Goal: Task Accomplishment & Management: Use online tool/utility

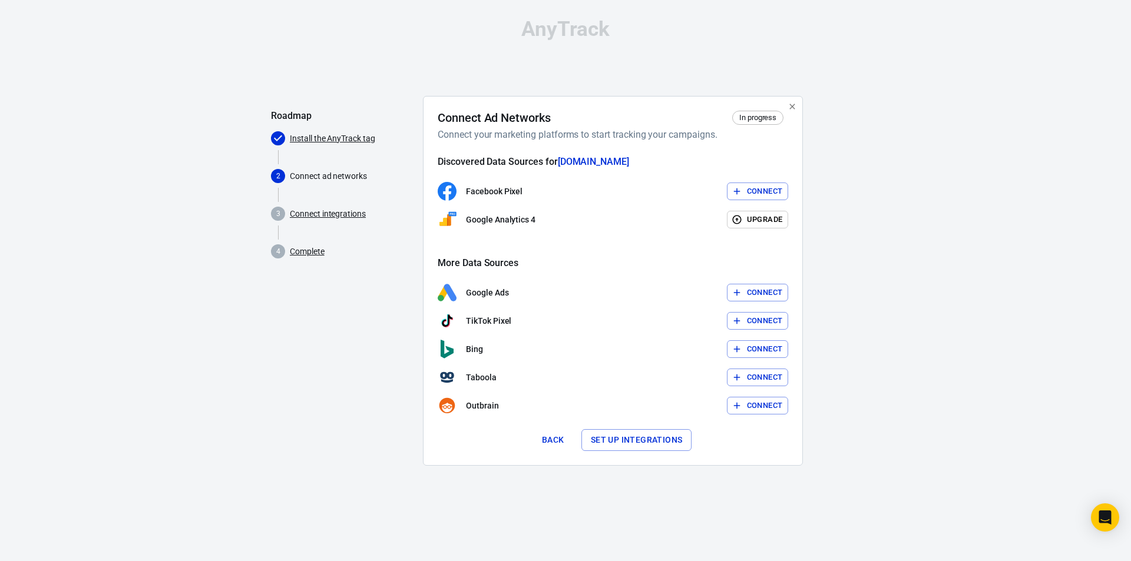
click at [327, 215] on link "Connect integrations" at bounding box center [328, 214] width 76 height 12
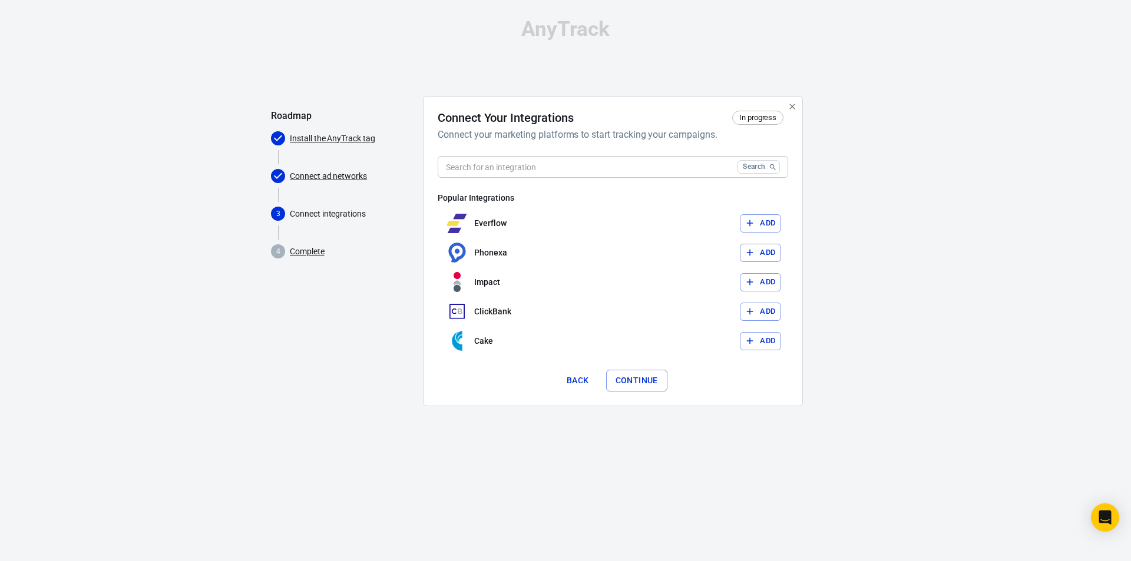
click at [756, 120] on span "In progress" at bounding box center [757, 118] width 45 height 12
click at [330, 177] on link "Connect ad networks" at bounding box center [328, 176] width 77 height 12
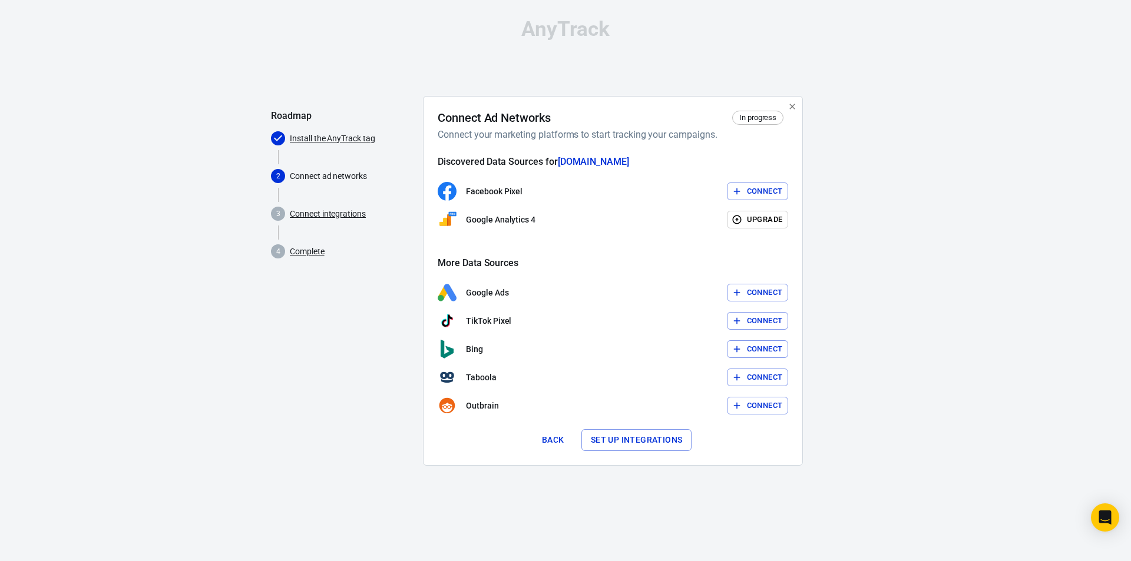
click at [322, 214] on link "Connect integrations" at bounding box center [328, 214] width 76 height 12
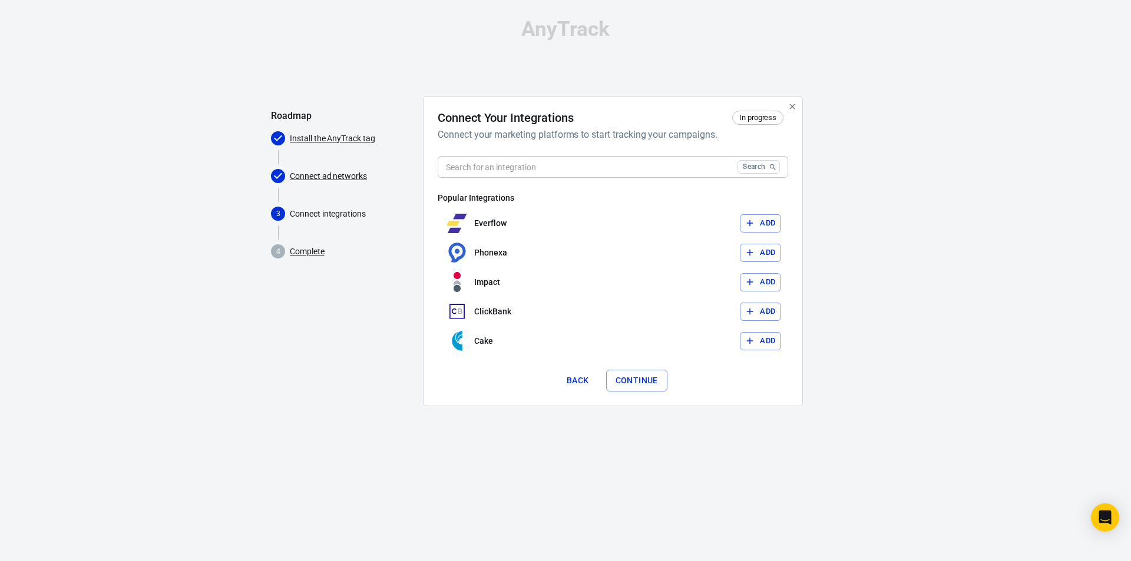
click at [311, 253] on link "Complete" at bounding box center [307, 252] width 35 height 12
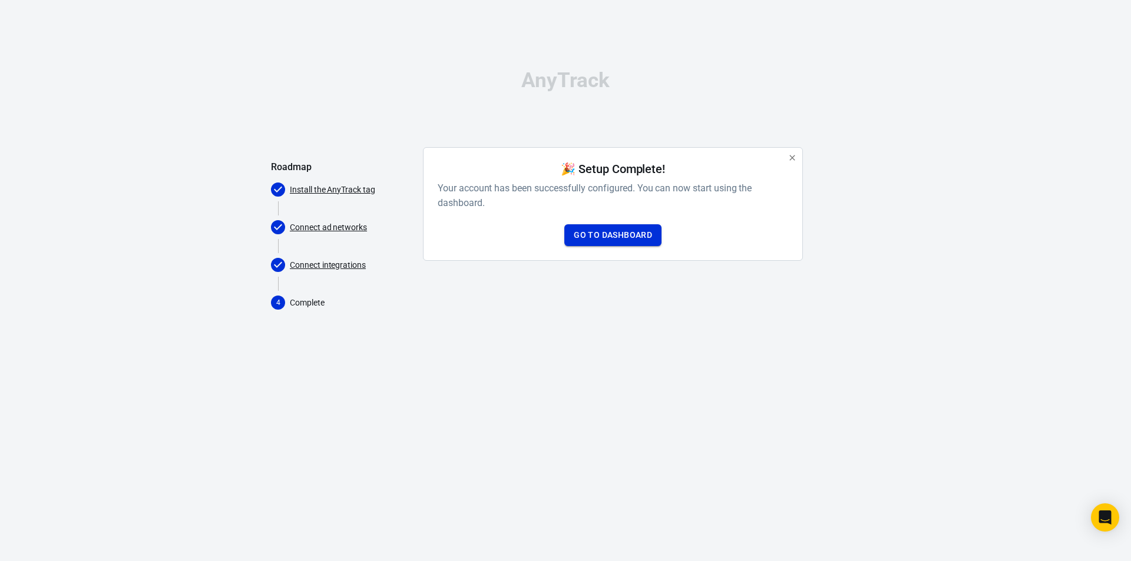
click at [618, 237] on link "Go to Dashboard" at bounding box center [612, 235] width 97 height 22
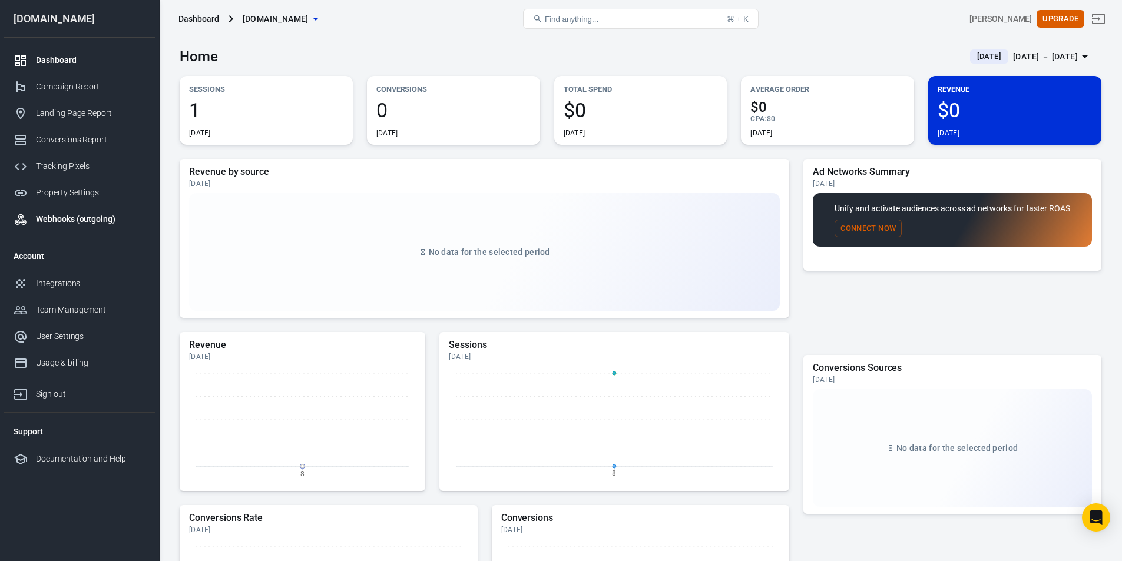
click at [90, 220] on div "Webhooks (outgoing)" at bounding box center [91, 219] width 110 height 12
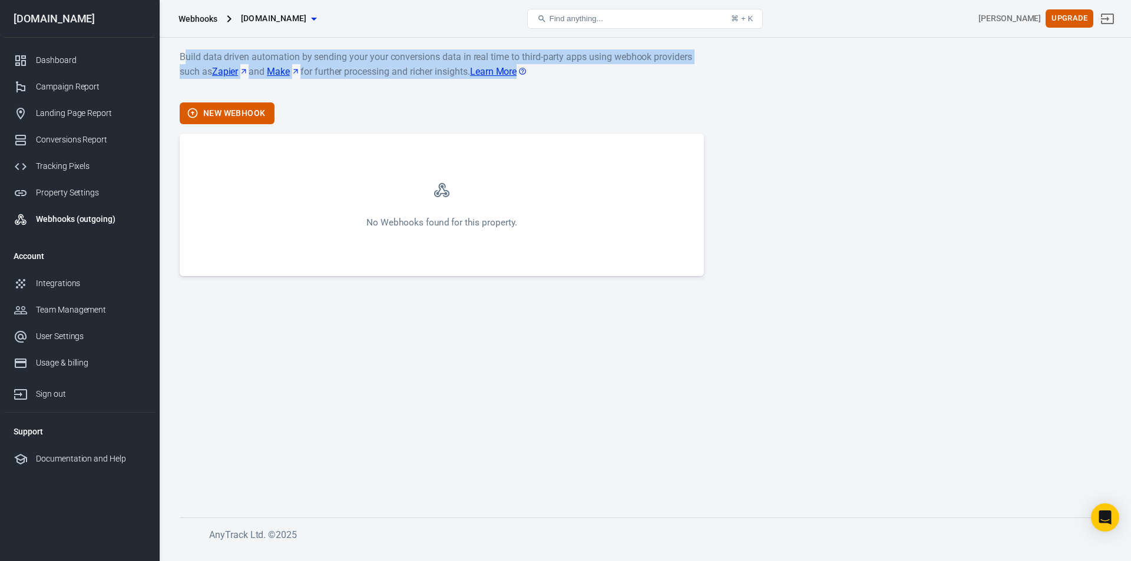
drag, startPoint x: 188, startPoint y: 55, endPoint x: 626, endPoint y: 81, distance: 438.4
click at [626, 81] on p "Build data driven automation by sending your your conversions data in real time…" at bounding box center [442, 71] width 524 height 44
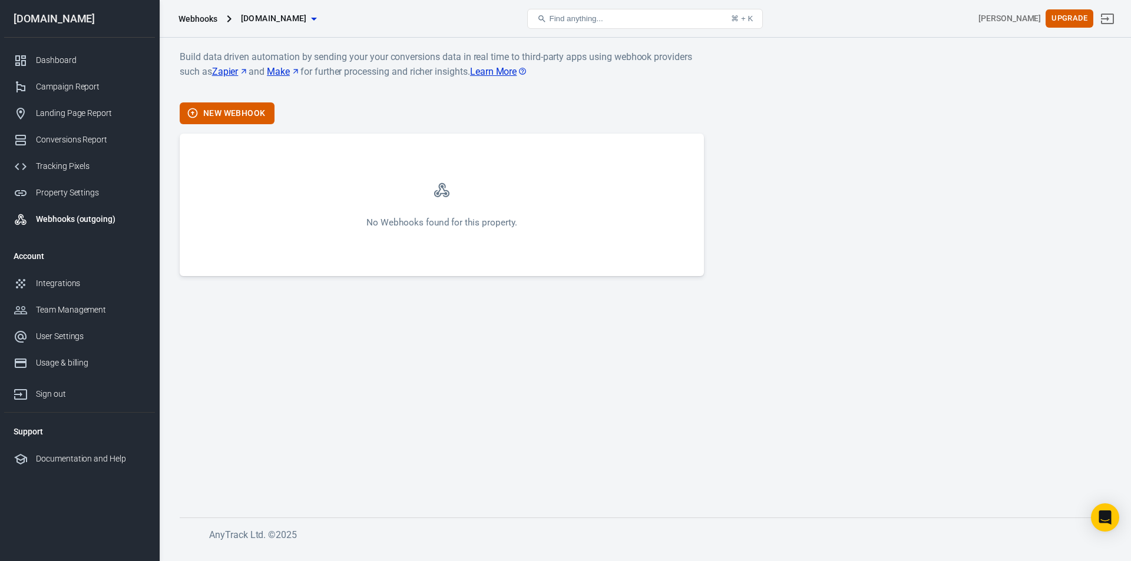
click at [626, 81] on p "Build data driven automation by sending your your conversions data in real time…" at bounding box center [442, 71] width 524 height 44
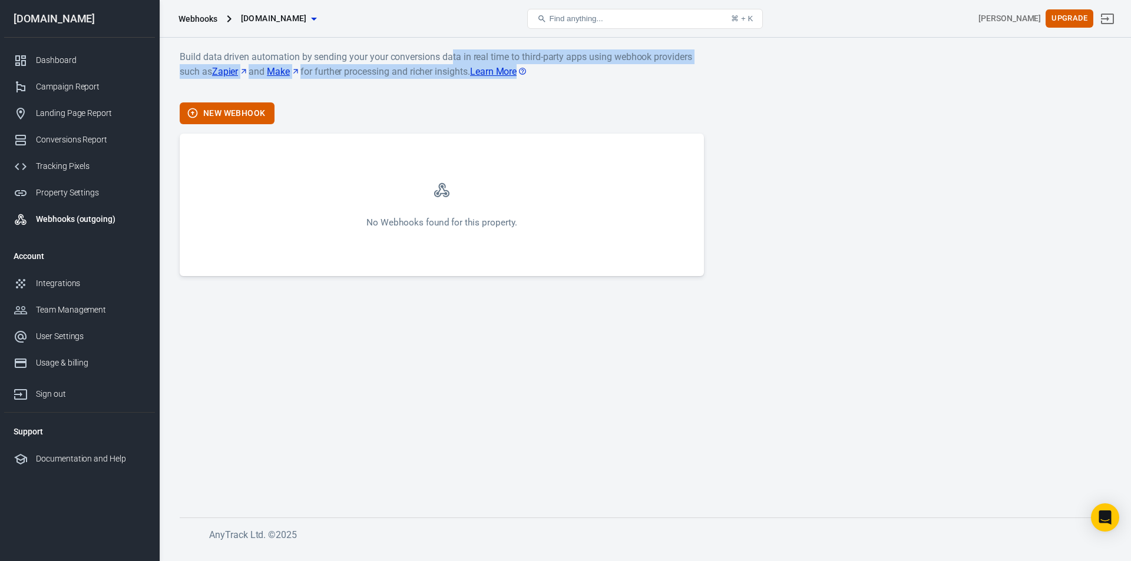
drag, startPoint x: 454, startPoint y: 49, endPoint x: 679, endPoint y: 73, distance: 226.9
click at [679, 73] on div "Build data driven automation by sending your your conversions data in real time…" at bounding box center [645, 294] width 972 height 512
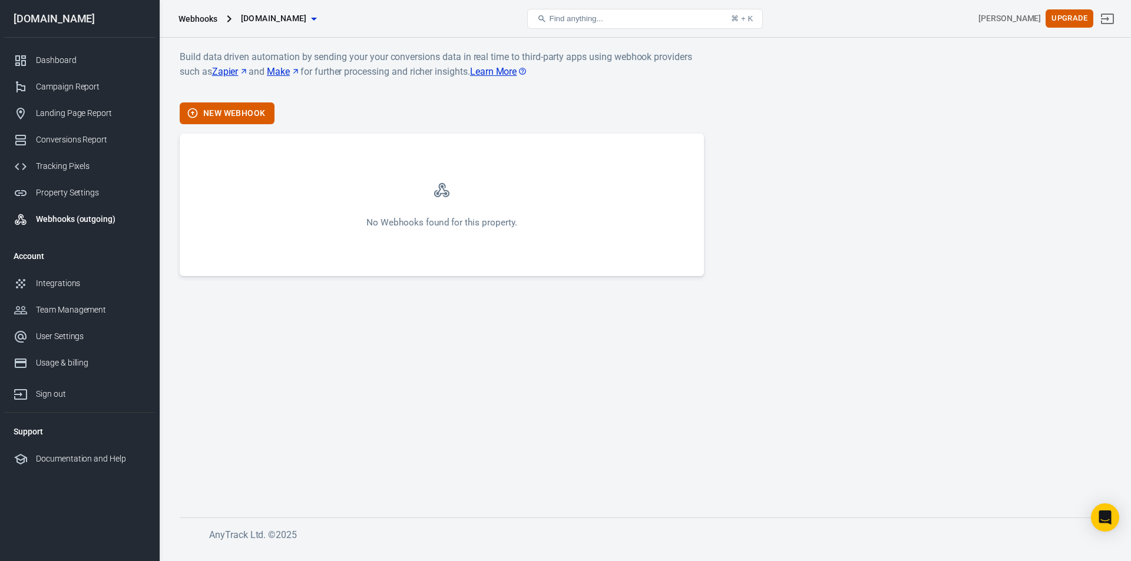
click at [679, 75] on p "Build data driven automation by sending your your conversions data in real time…" at bounding box center [442, 71] width 524 height 44
drag, startPoint x: 339, startPoint y: 70, endPoint x: 608, endPoint y: 72, distance: 269.2
click at [606, 72] on p "Build data driven automation by sending your your conversions data in real time…" at bounding box center [442, 71] width 524 height 44
click at [629, 74] on p "Build data driven automation by sending your your conversions data in real time…" at bounding box center [442, 71] width 524 height 44
click at [101, 189] on div "Property Settings" at bounding box center [91, 193] width 110 height 12
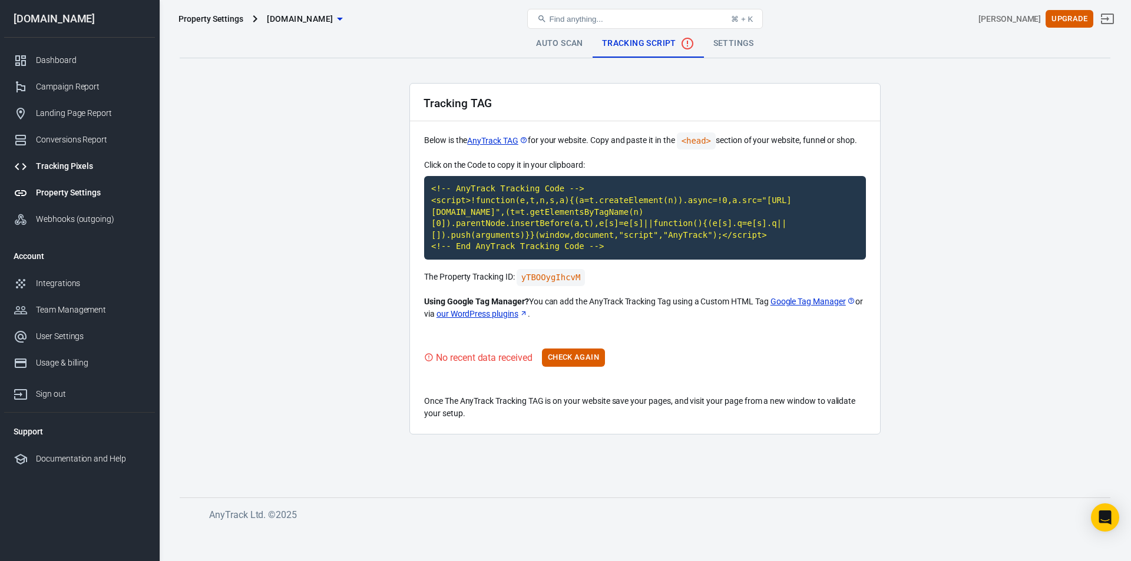
click at [62, 169] on div "Tracking Pixels" at bounding box center [91, 166] width 110 height 12
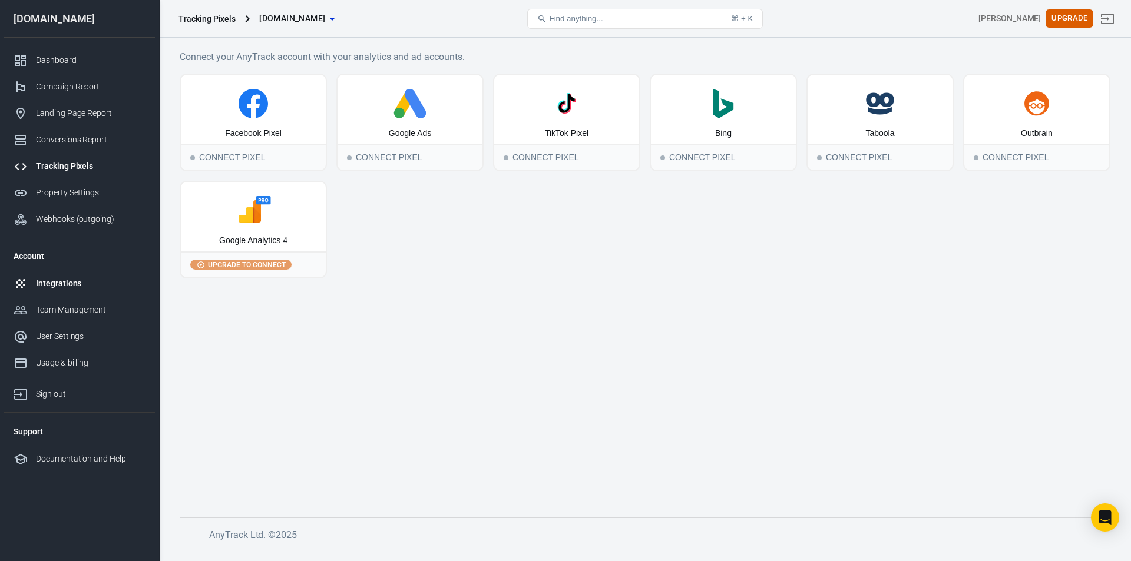
click at [67, 287] on div "Integrations" at bounding box center [91, 283] width 110 height 12
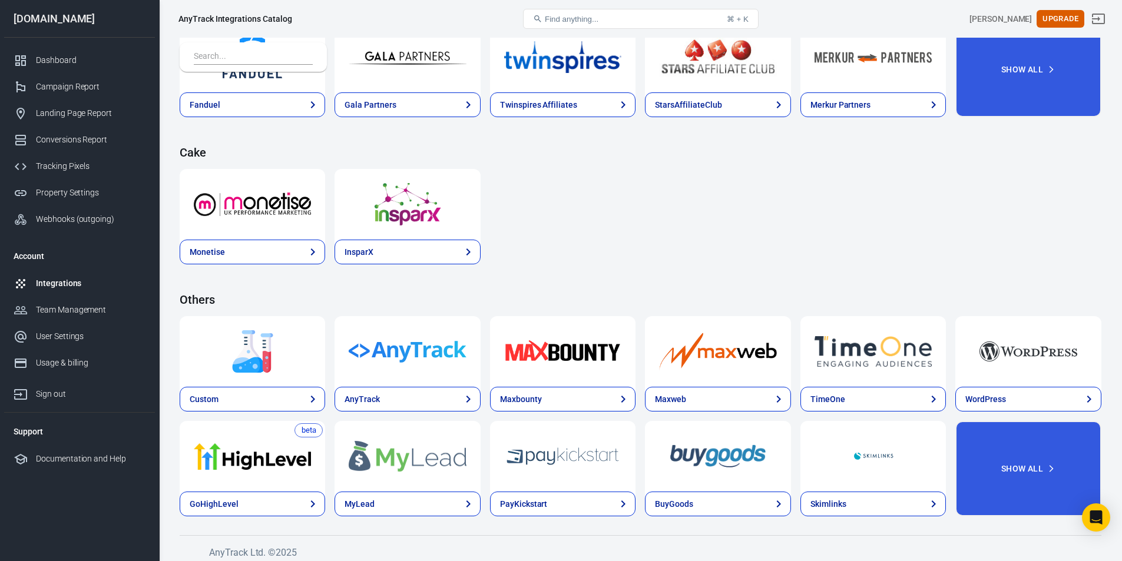
scroll to position [1692, 0]
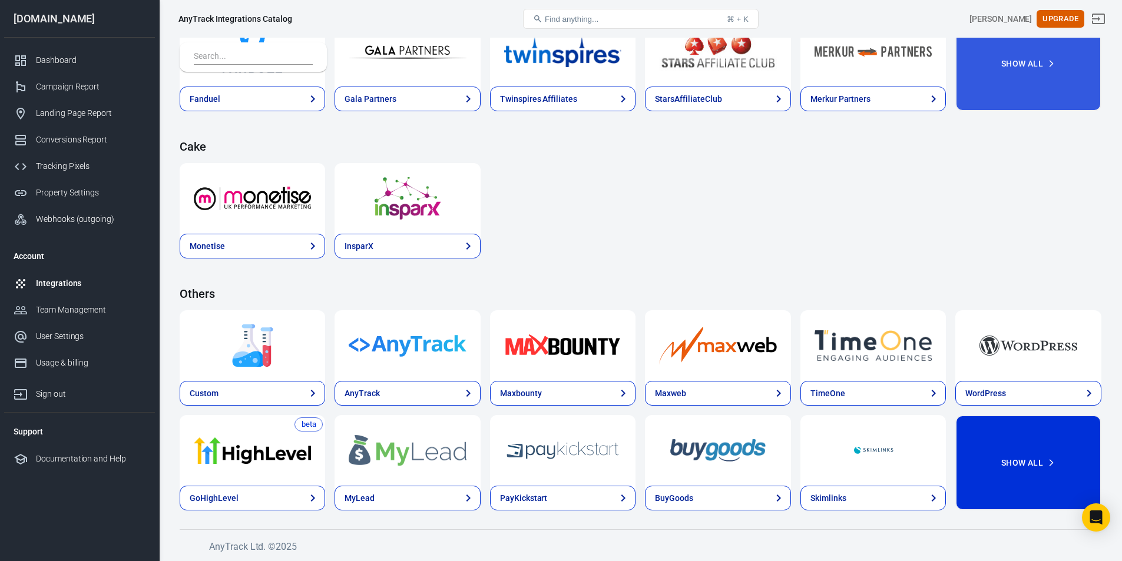
click at [1020, 476] on button "Show All" at bounding box center [1027, 462] width 145 height 95
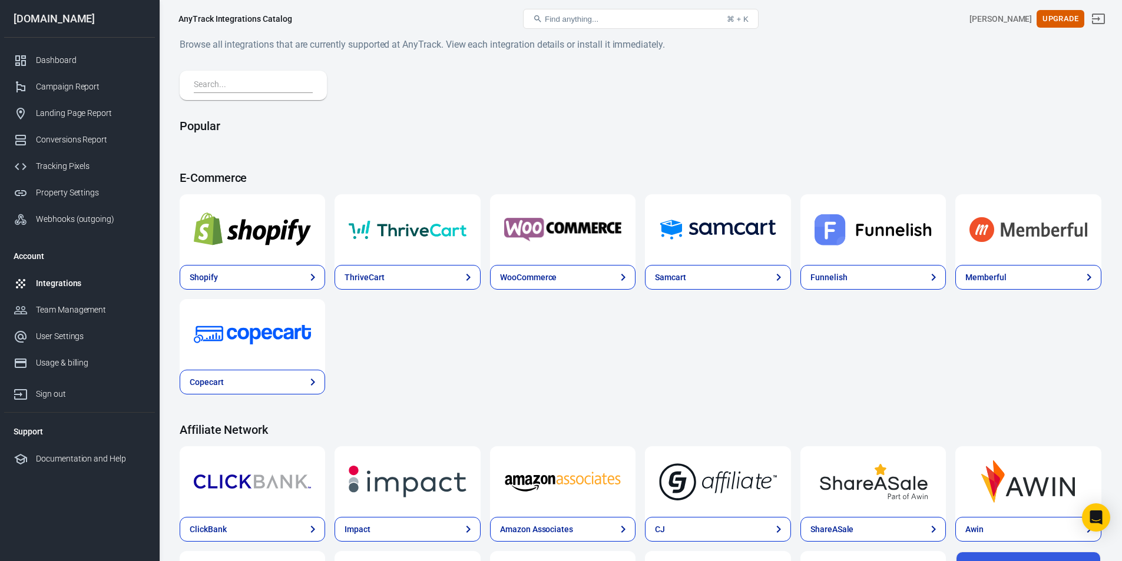
scroll to position [0, 0]
click at [221, 80] on input "text" at bounding box center [251, 85] width 114 height 15
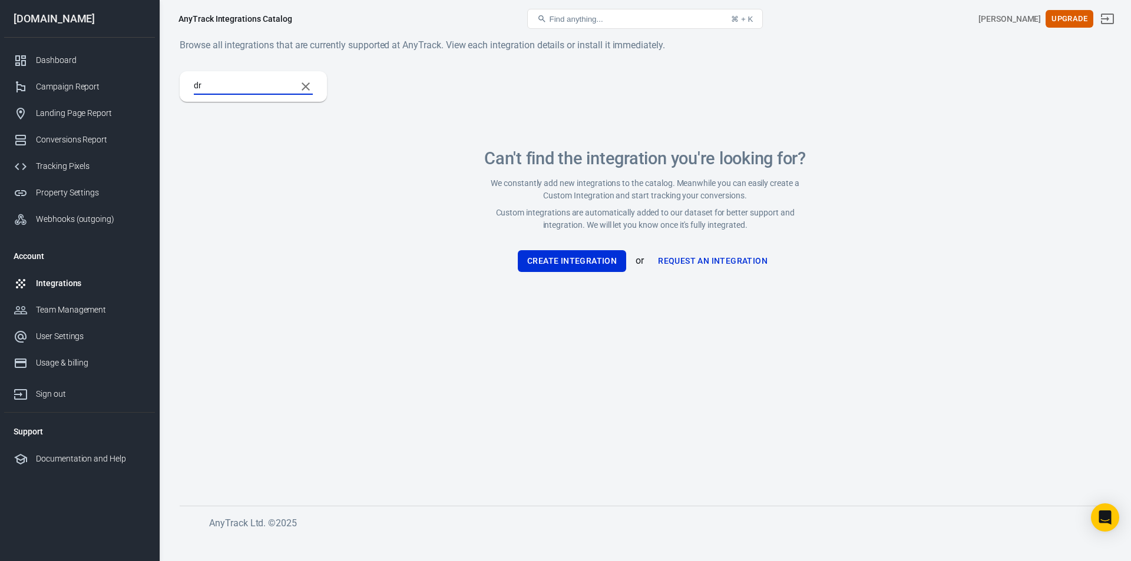
type input "d"
type input "drup"
drag, startPoint x: 677, startPoint y: 182, endPoint x: 765, endPoint y: 194, distance: 88.6
click at [765, 194] on p "We constantly add new integrations to the catalog. Meanwhile you can easily cre…" at bounding box center [644, 189] width 325 height 25
click at [766, 192] on p "We constantly add new integrations to the catalog. Meanwhile you can easily cre…" at bounding box center [644, 189] width 325 height 25
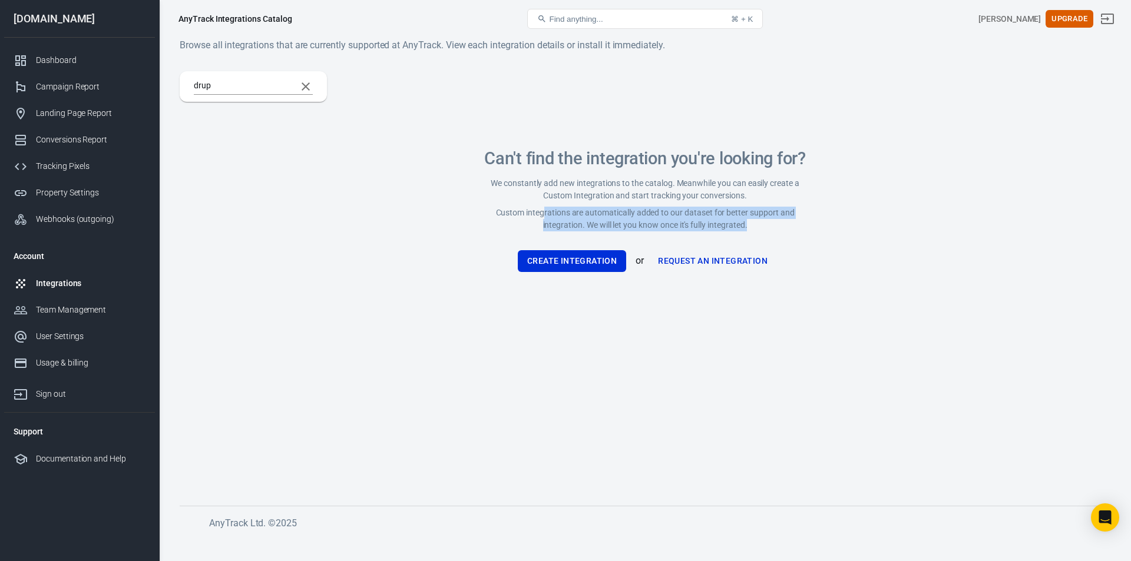
drag, startPoint x: 545, startPoint y: 206, endPoint x: 789, endPoint y: 221, distance: 244.9
click at [789, 221] on div "Can't find the integration you're looking for? We constantly add new integratio…" at bounding box center [644, 190] width 325 height 82
click at [790, 217] on p "Custom integrations are automatically added to our dataset for better support a…" at bounding box center [644, 219] width 325 height 25
drag, startPoint x: 585, startPoint y: 222, endPoint x: 765, endPoint y: 219, distance: 179.7
click at [764, 220] on p "Custom integrations are automatically added to our dataset for better support a…" at bounding box center [644, 219] width 325 height 25
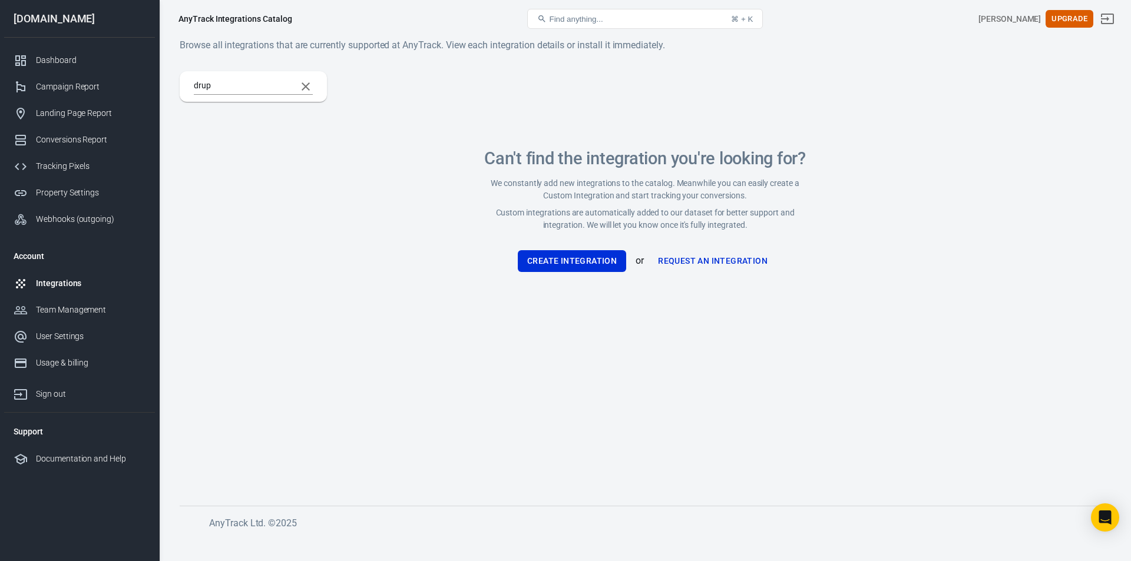
click at [765, 219] on p "Custom integrations are automatically added to our dataset for better support a…" at bounding box center [644, 219] width 325 height 25
click at [567, 259] on button "Create Integration" at bounding box center [572, 261] width 108 height 22
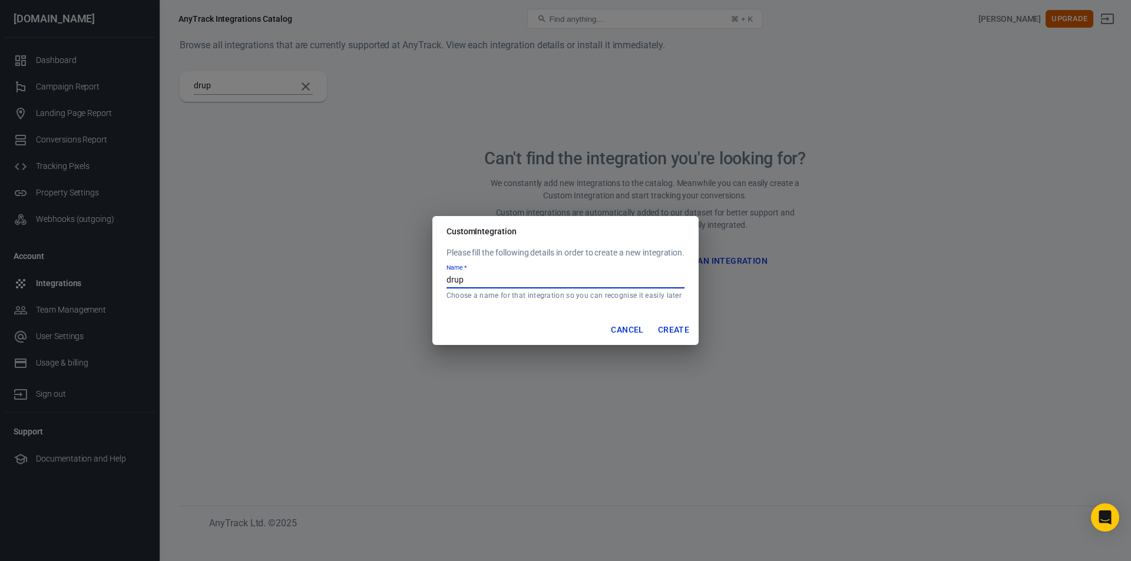
drag, startPoint x: 469, startPoint y: 278, endPoint x: 425, endPoint y: 287, distance: 45.0
click at [425, 287] on div "Custom Integration Please fill the following details in order to create a new i…" at bounding box center [565, 280] width 1131 height 561
type input "LELO"
click at [681, 328] on button "Create" at bounding box center [673, 330] width 41 height 22
click at [671, 326] on button "Create" at bounding box center [673, 330] width 41 height 22
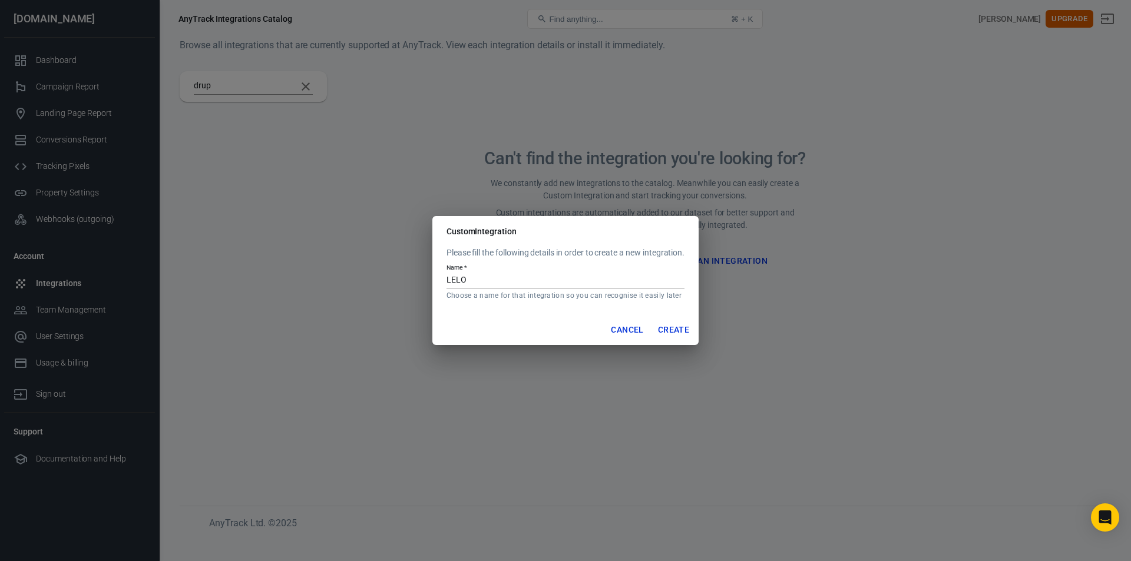
click at [681, 332] on button "Create" at bounding box center [673, 330] width 41 height 22
click at [524, 277] on input "LELO" at bounding box center [565, 280] width 238 height 15
drag, startPoint x: 524, startPoint y: 277, endPoint x: 372, endPoint y: 272, distance: 152.1
click at [372, 272] on div "Custom Integration Please fill the following details in order to create a new i…" at bounding box center [565, 280] width 1131 height 561
click at [628, 329] on button "Cancel" at bounding box center [627, 330] width 42 height 22
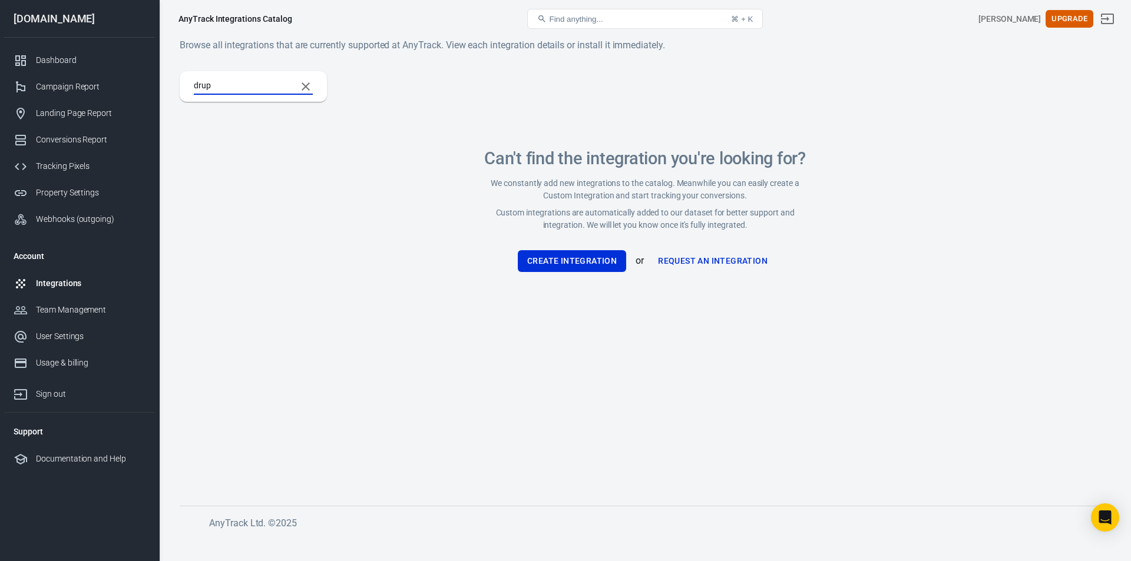
click at [249, 87] on input "drup" at bounding box center [240, 86] width 93 height 15
type input "d"
type input "lelo"
click at [561, 256] on button "Create Integration" at bounding box center [572, 261] width 108 height 22
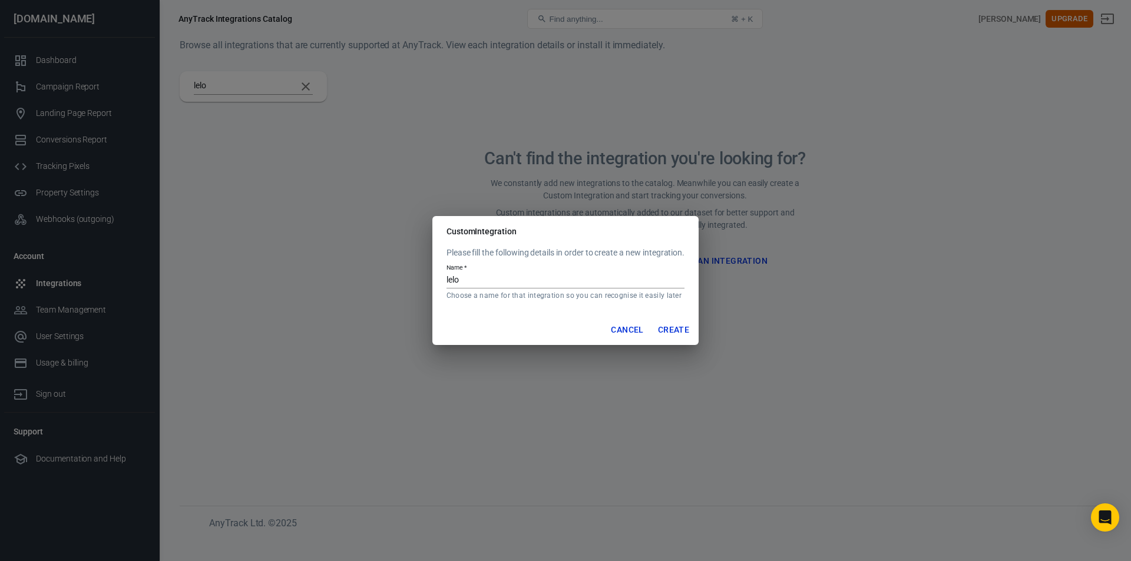
click at [674, 329] on button "Create" at bounding box center [673, 330] width 41 height 22
click at [623, 325] on button "Cancel" at bounding box center [627, 330] width 42 height 22
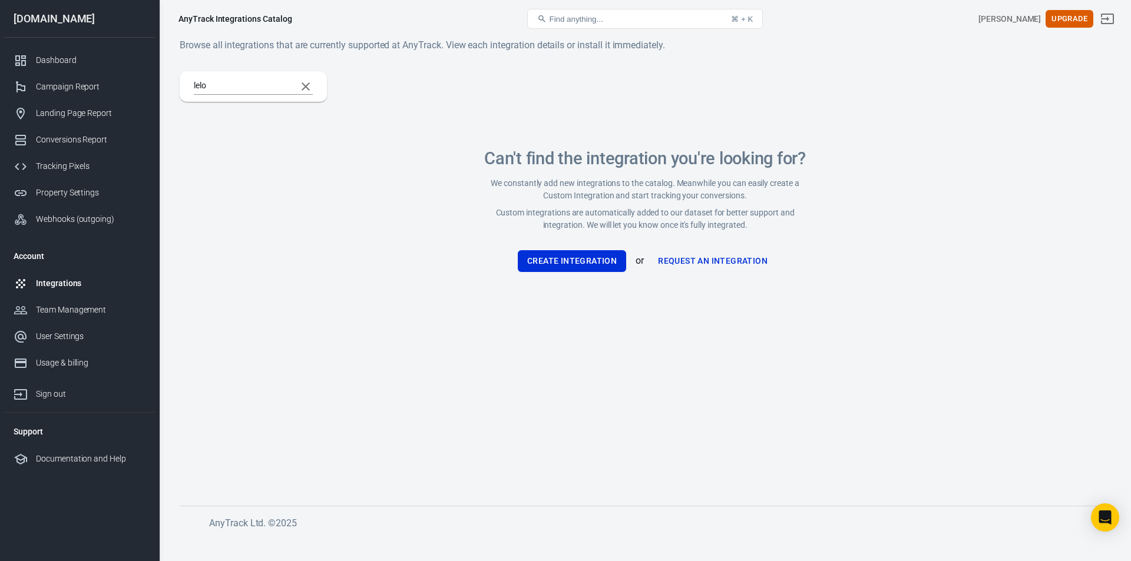
click at [713, 264] on link "Request an Integration" at bounding box center [712, 261] width 119 height 22
click at [586, 265] on button "Create Integration" at bounding box center [572, 261] width 108 height 22
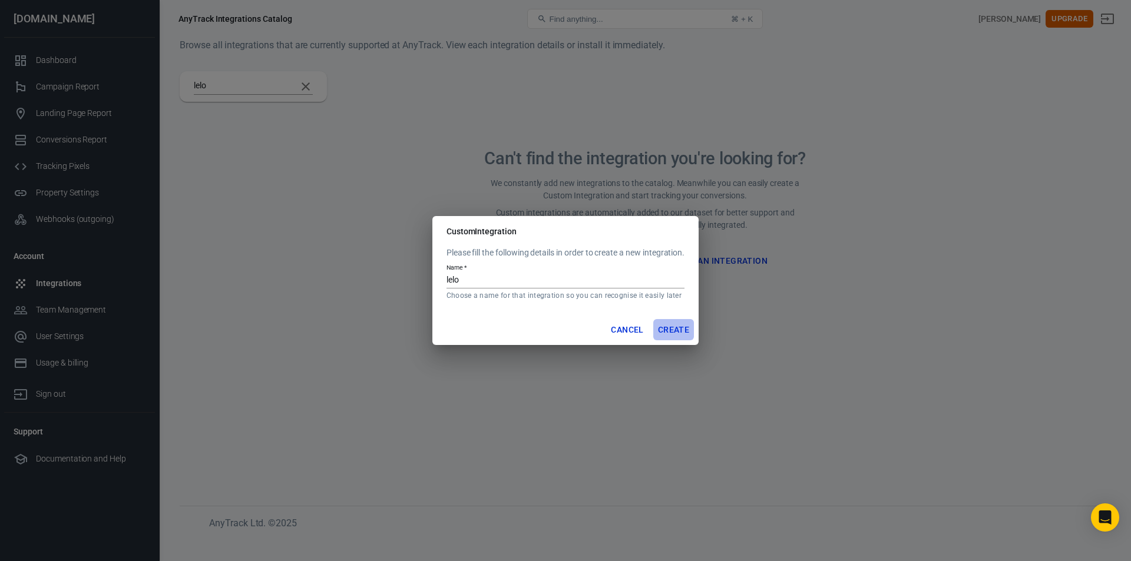
click at [671, 330] on button "Create" at bounding box center [673, 330] width 41 height 22
click at [550, 272] on div "Name   * [PERSON_NAME] a name for that integration so you can recognise it easi…" at bounding box center [565, 282] width 238 height 37
click at [549, 280] on input "lelo" at bounding box center [565, 280] width 238 height 15
type input "lelogdrestgdsg"
click at [676, 323] on button "Create" at bounding box center [673, 330] width 41 height 22
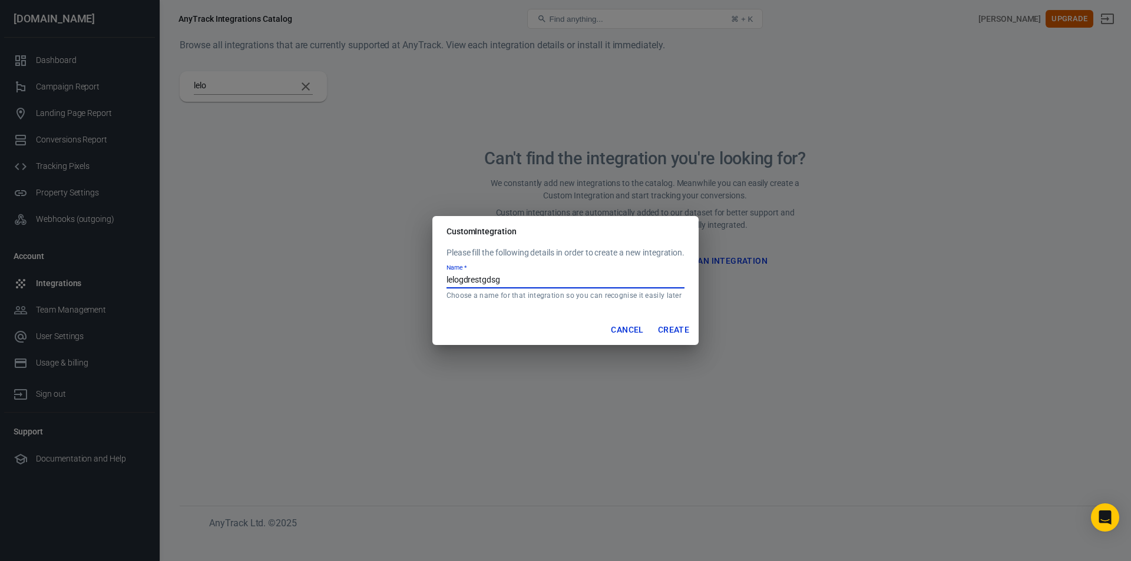
drag, startPoint x: 557, startPoint y: 279, endPoint x: 432, endPoint y: 279, distance: 125.5
click at [432, 279] on div "Please fill the following details in order to create a new integration. Name   …" at bounding box center [565, 281] width 266 height 68
click at [623, 336] on button "Cancel" at bounding box center [627, 330] width 42 height 22
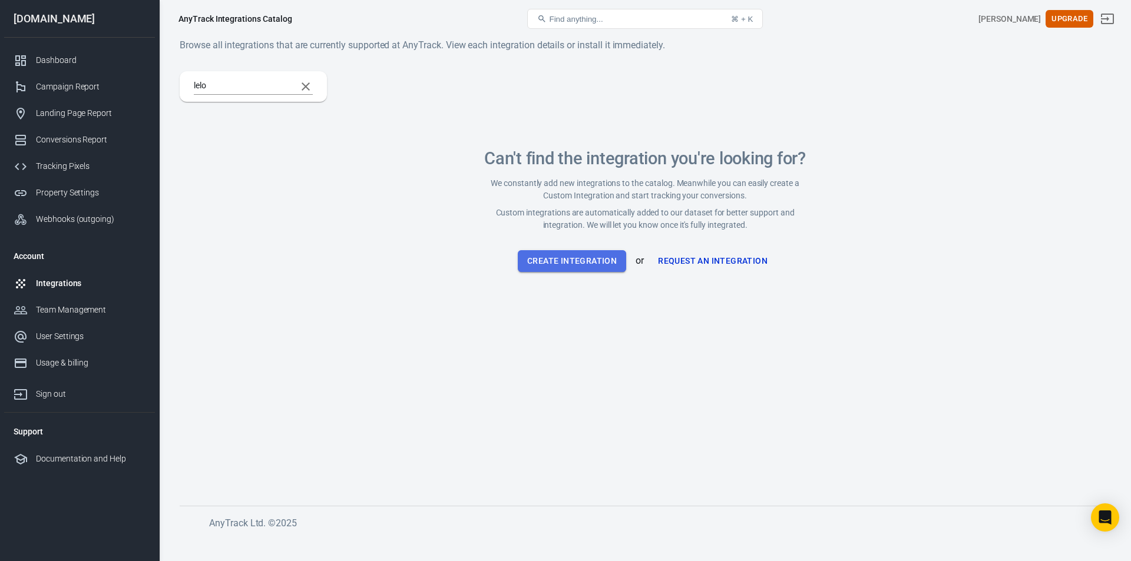
click at [598, 257] on button "Create Integration" at bounding box center [572, 261] width 108 height 22
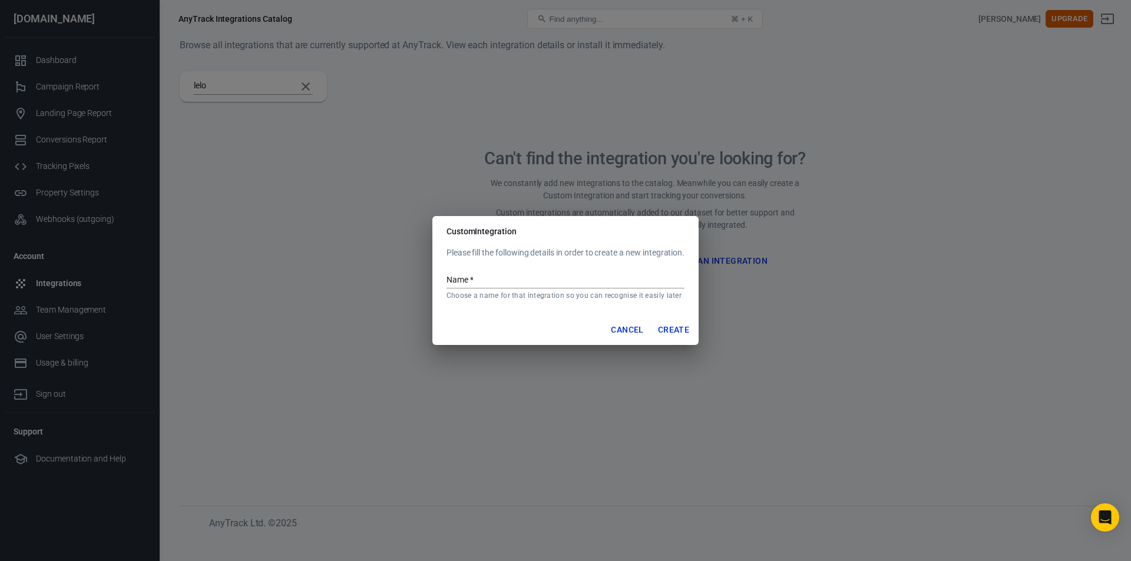
click at [613, 329] on button "Cancel" at bounding box center [627, 330] width 42 height 22
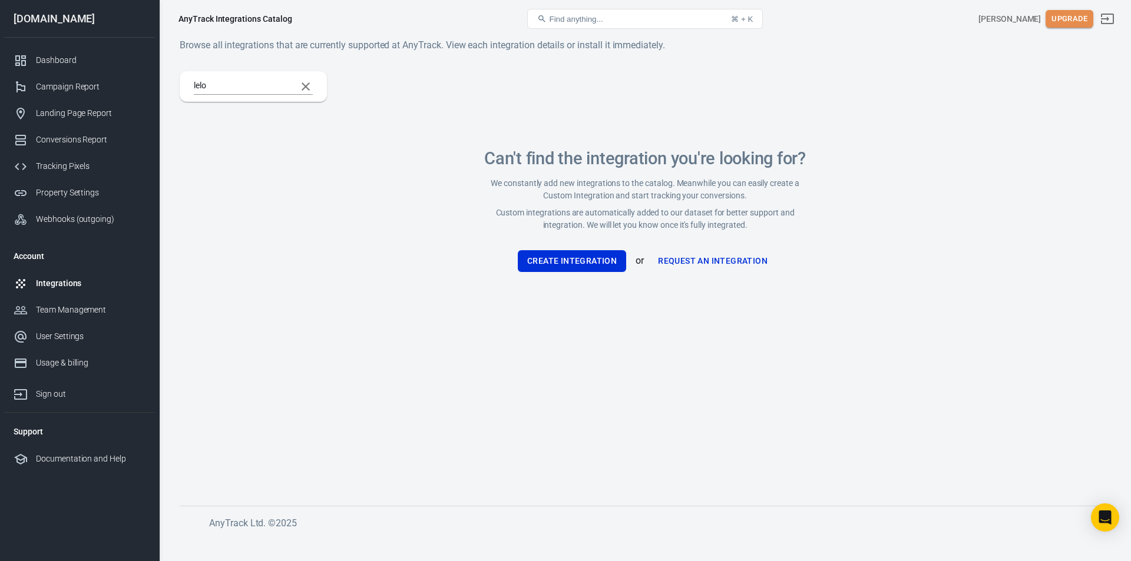
click at [1090, 11] on button "Upgrade" at bounding box center [1069, 19] width 48 height 18
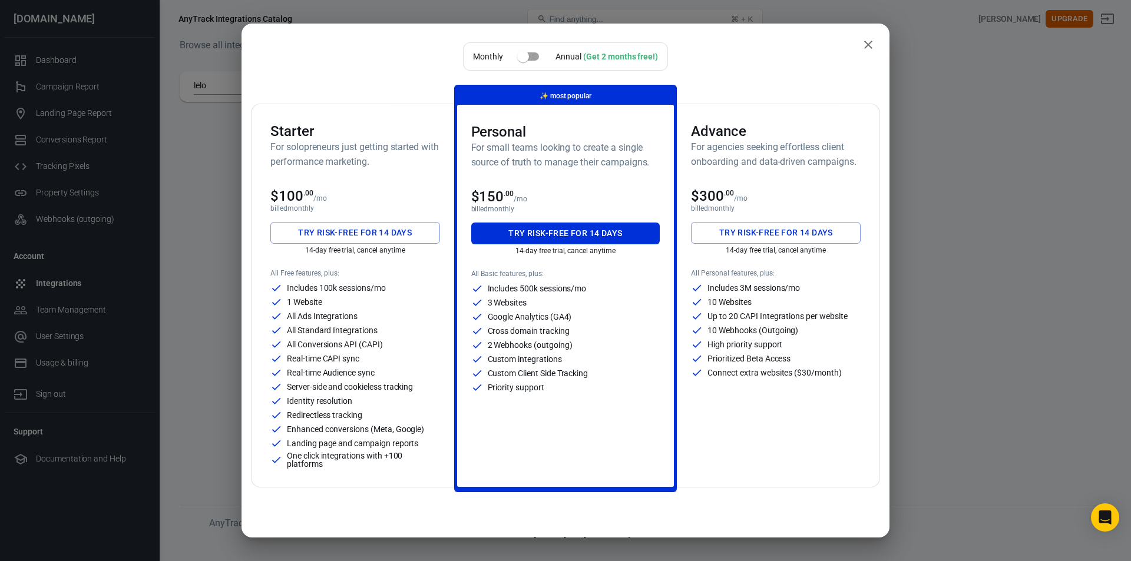
click at [861, 41] on icon "close" at bounding box center [868, 45] width 14 height 14
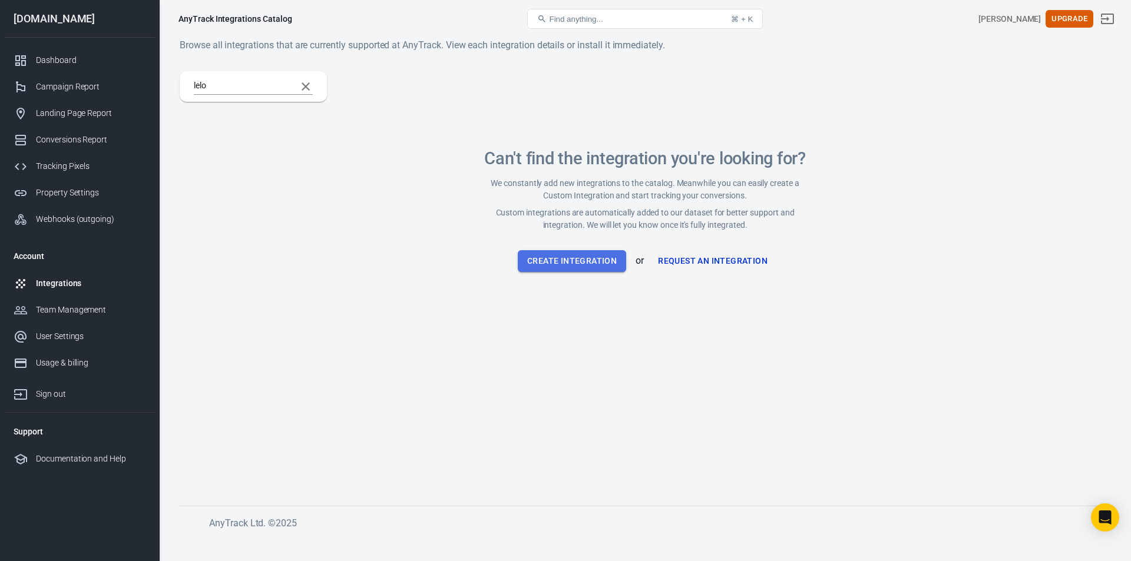
click at [573, 267] on button "Create Integration" at bounding box center [572, 261] width 108 height 22
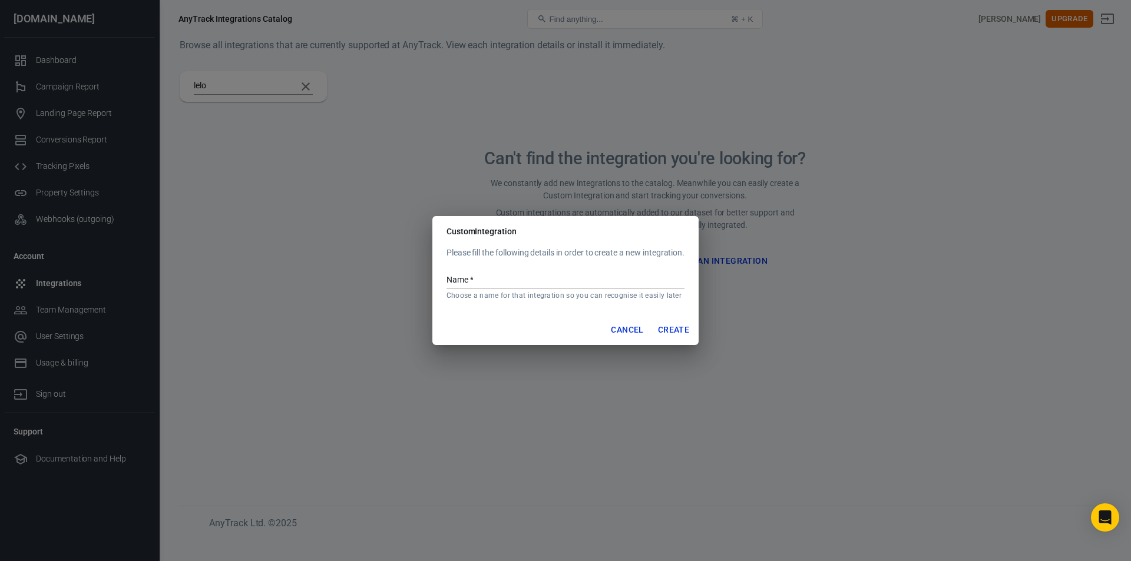
click at [623, 332] on button "Cancel" at bounding box center [627, 330] width 42 height 22
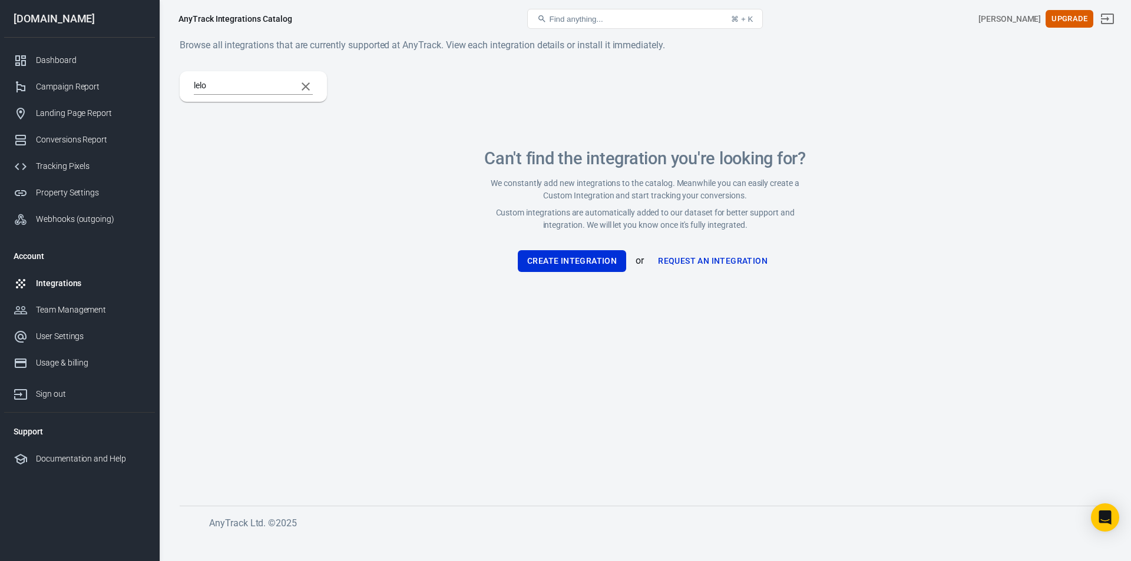
click at [614, 34] on div "AnyTrack Integrations Catalog Find anything... ⌘ + [PERSON_NAME] Upgrade" at bounding box center [645, 19] width 971 height 38
click at [614, 28] on button "Find anything... ⌘ + K" at bounding box center [645, 19] width 236 height 20
click at [614, 22] on button "Find anything... ⌘ + K" at bounding box center [645, 19] width 236 height 20
click at [642, 20] on button "Find anything... ⌘ + K" at bounding box center [645, 19] width 236 height 20
click at [662, 160] on h2 "Can't find the integration you're looking for?" at bounding box center [644, 158] width 325 height 19
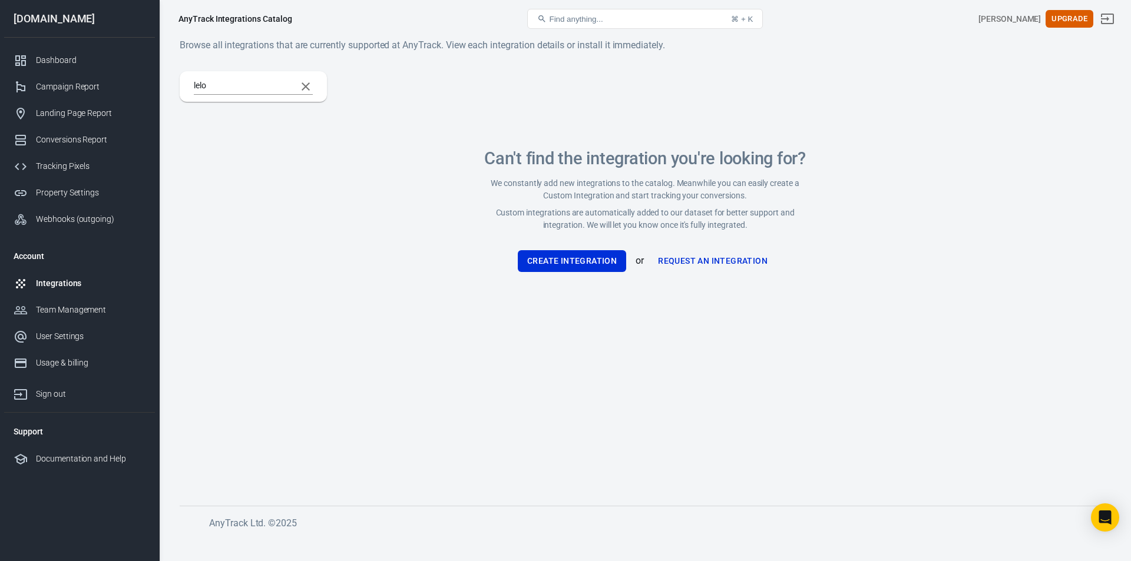
click at [259, 77] on div "lelo" at bounding box center [253, 86] width 147 height 31
click at [312, 88] on icon "Clear Search" at bounding box center [306, 87] width 14 height 14
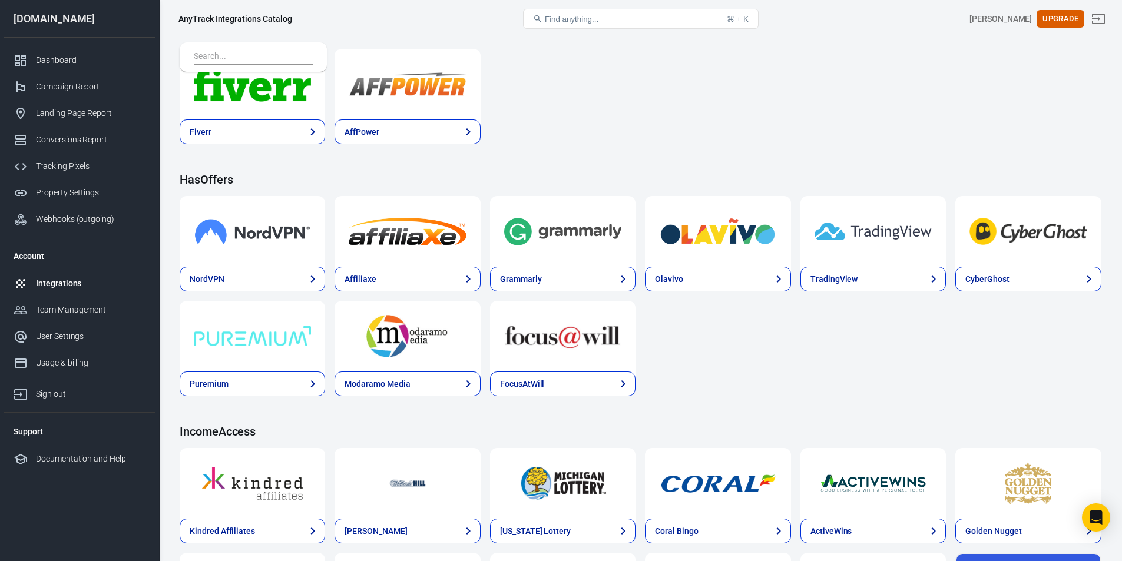
scroll to position [1178, 0]
